Goal: Check status: Check status

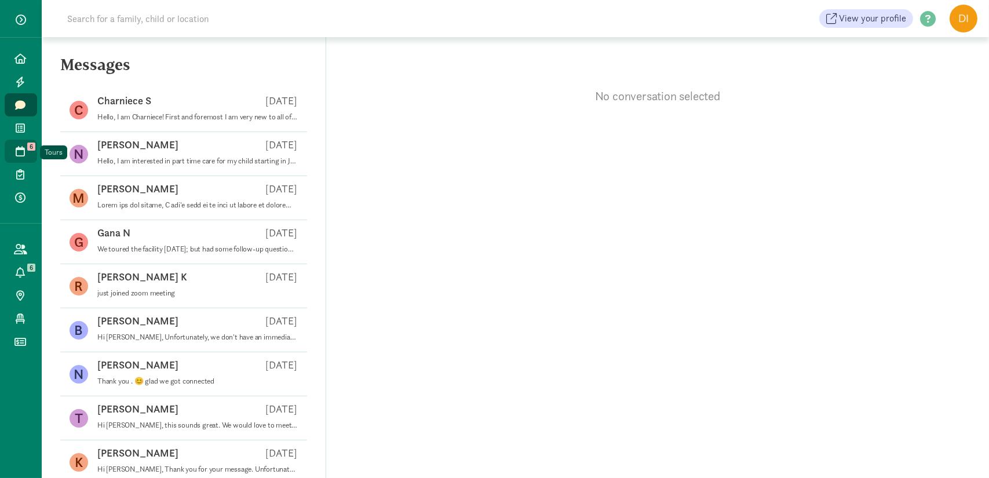
click at [13, 158] on link "Tours 6" at bounding box center [21, 151] width 32 height 23
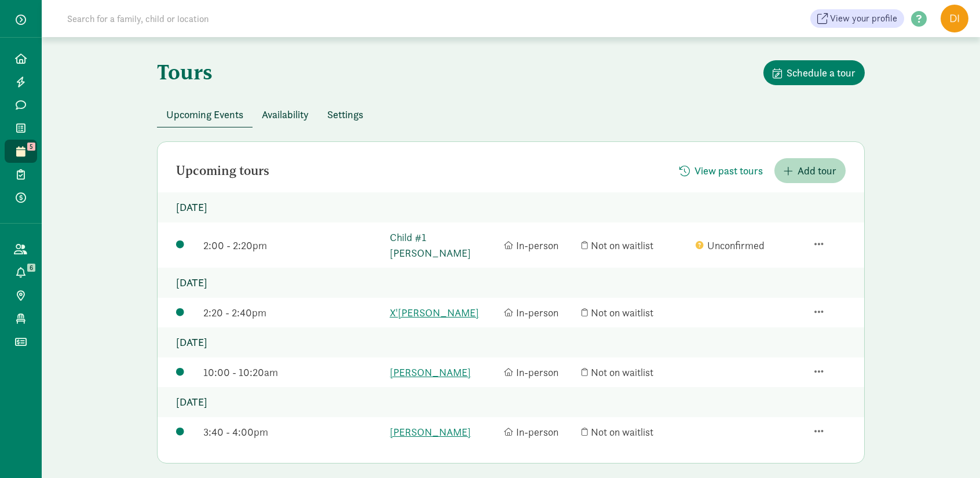
click at [433, 242] on link "Child #1 [PERSON_NAME]" at bounding box center [444, 244] width 108 height 31
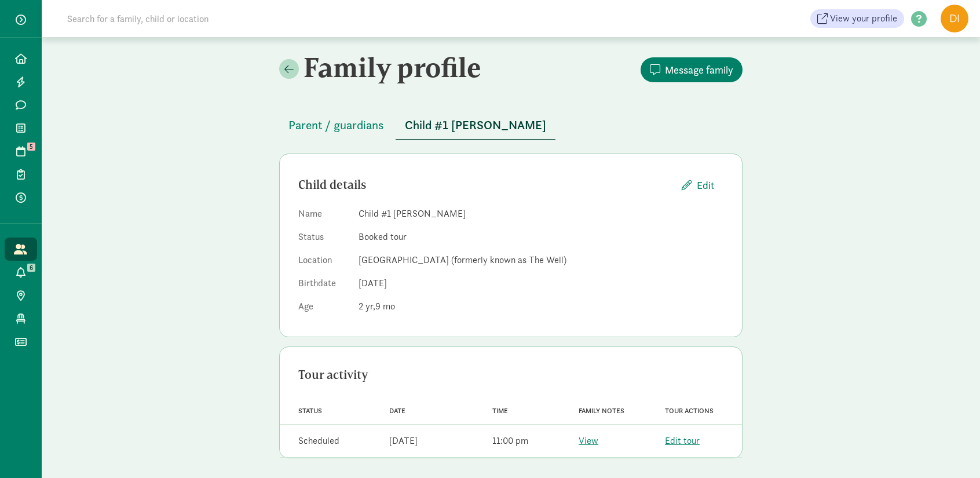
click at [587, 447] on div "View" at bounding box center [589, 441] width 20 height 14
click at [587, 441] on link "View" at bounding box center [589, 440] width 20 height 12
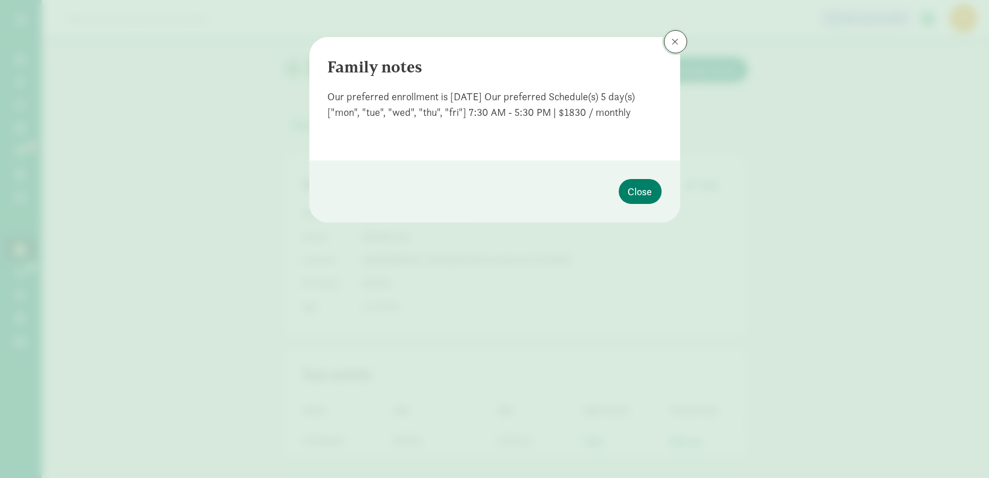
click at [672, 47] on button at bounding box center [675, 41] width 23 height 23
